Goal: Contribute content

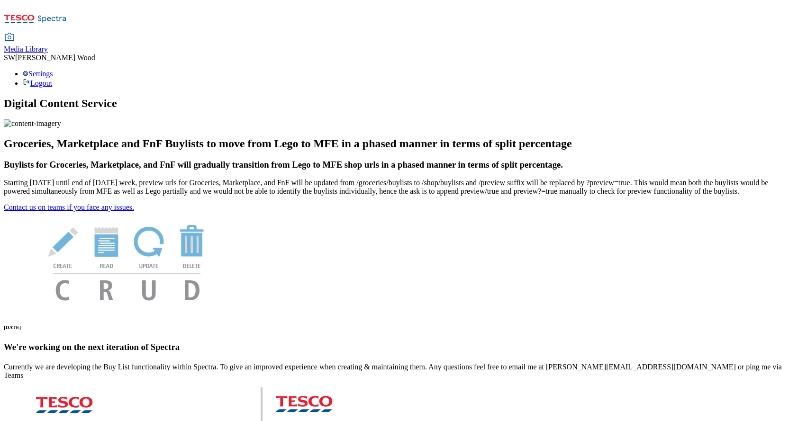
click at [48, 45] on span "Media Library" at bounding box center [26, 49] width 44 height 8
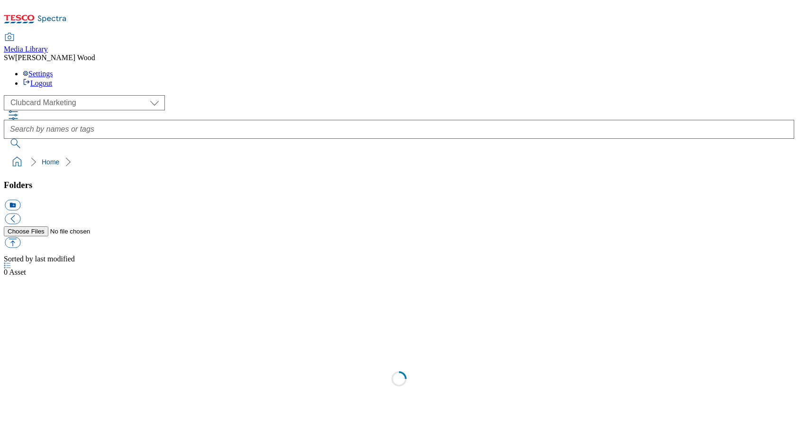
scroll to position [1, 0]
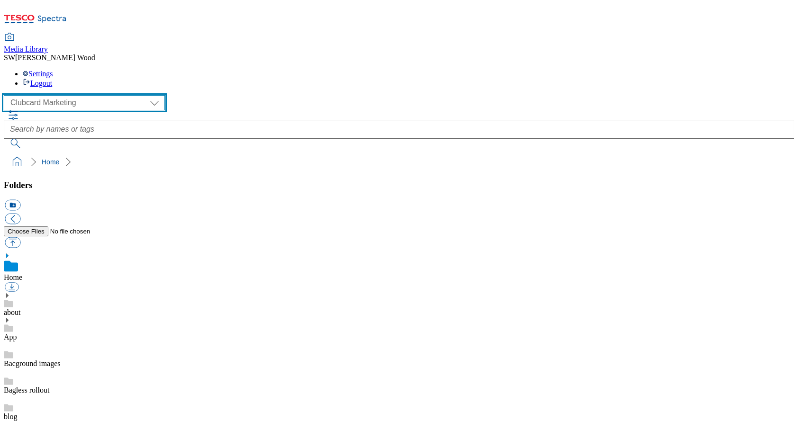
select select "flare-ghs-mktg"
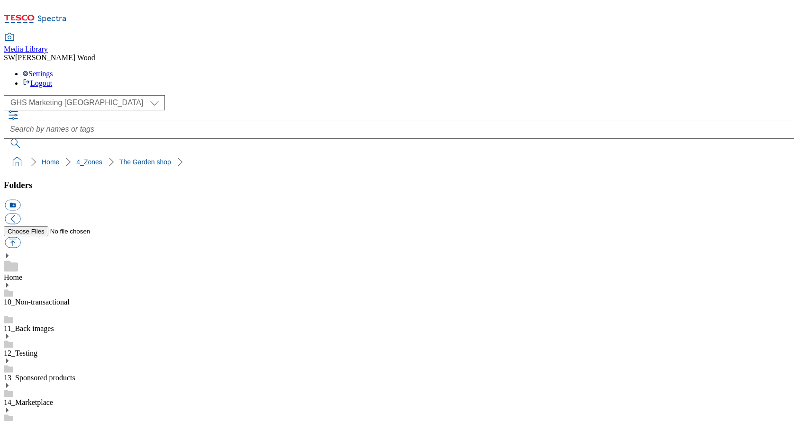
click at [20, 200] on button "icon_new_folder" at bounding box center [13, 205] width 16 height 11
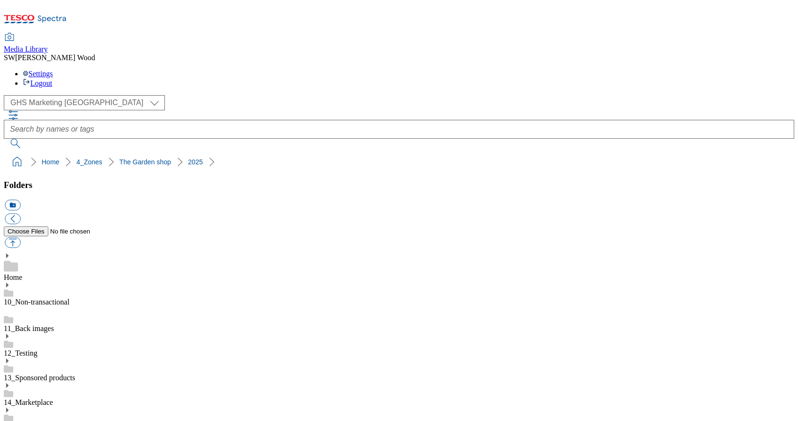
paste input "2526-WF-422200-Garden-Shop"
type input "2526-WF-422200-Garden-Shop"
click at [20, 237] on button "button" at bounding box center [13, 242] width 16 height 11
type input "C:\fakepath\2526-WF-422200-GHS-FIbanner-650x158-TheGardenShop.jpg"
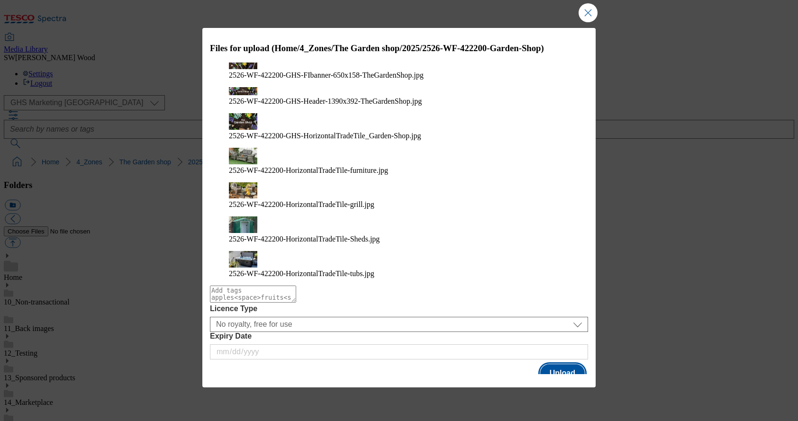
click at [560, 364] on button "Upload" at bounding box center [562, 373] width 45 height 18
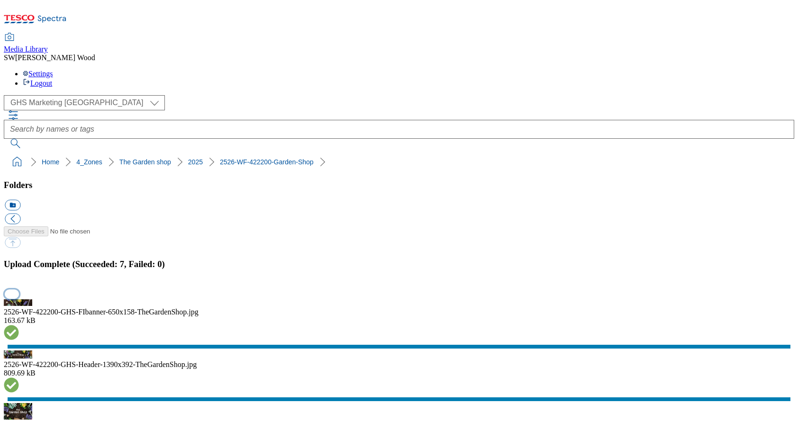
click at [19, 290] on button "button" at bounding box center [12, 294] width 14 height 9
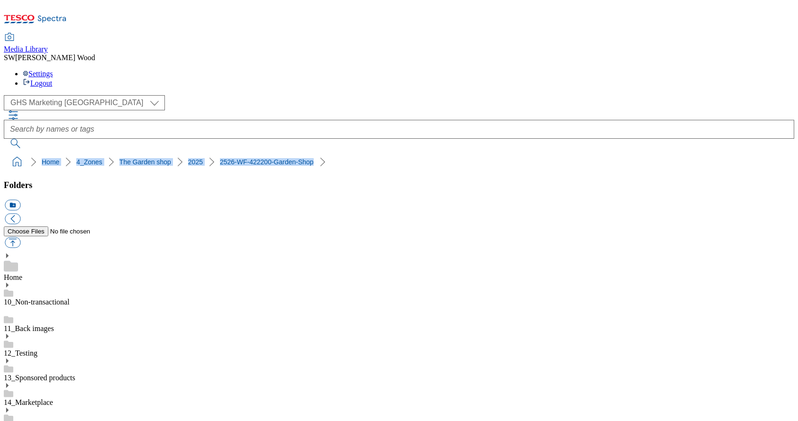
drag, startPoint x: 289, startPoint y: 90, endPoint x: 3, endPoint y: 88, distance: 285.8
click at [4, 153] on nav "Home 4_Zones The Garden shop 2025 2526-WF-422200-Garden-Shop" at bounding box center [399, 162] width 790 height 18
copy ol "Home 4_Zones The Garden shop 2025 2526-WF-422200-Garden-Shop"
